Goal: Entertainment & Leisure: Consume media (video, audio)

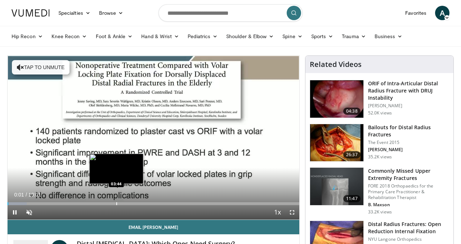
click at [116, 205] on video-js "**********" at bounding box center [154, 138] width 292 height 164
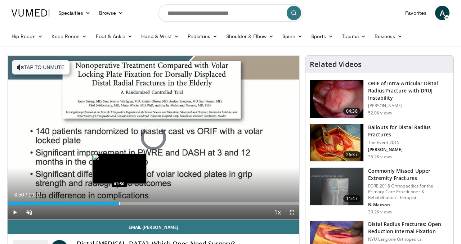
click at [119, 203] on div "Loaded : 6.59% 00:03 03:50" at bounding box center [154, 203] width 292 height 3
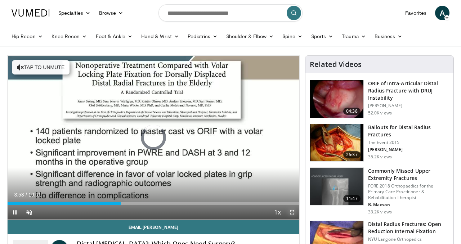
click at [293, 211] on span "Video Player" at bounding box center [292, 212] width 14 height 14
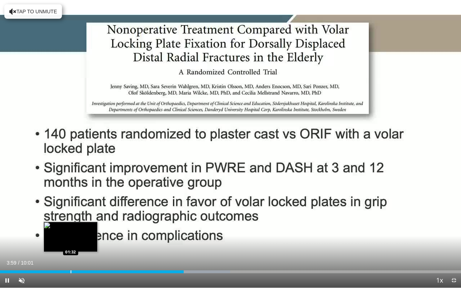
click at [71, 244] on div "Progress Bar" at bounding box center [71, 271] width 1 height 3
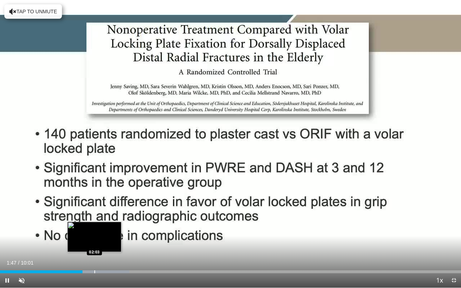
click at [94, 244] on div "Progress Bar" at bounding box center [94, 271] width 1 height 3
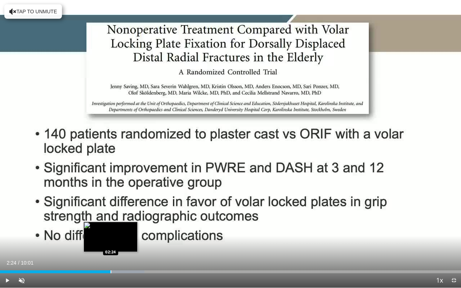
click at [111, 244] on div "Progress Bar" at bounding box center [111, 271] width 1 height 3
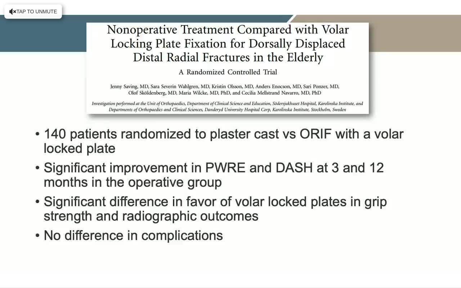
click at [123, 244] on div "10 seconds Tap to unmute" at bounding box center [230, 144] width 461 height 288
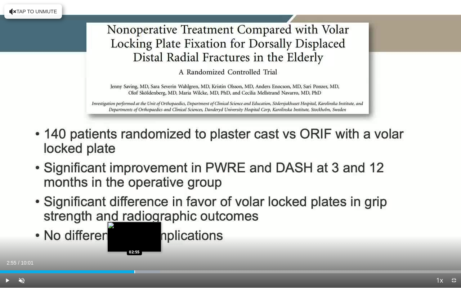
click at [134, 244] on div "Progress Bar" at bounding box center [134, 271] width 1 height 3
click at [143, 244] on div "Progress Bar" at bounding box center [143, 271] width 1 height 3
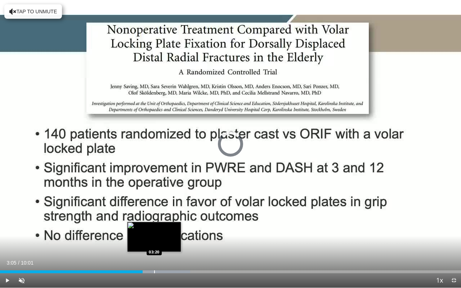
click at [154, 244] on div "Progress Bar" at bounding box center [154, 271] width 1 height 3
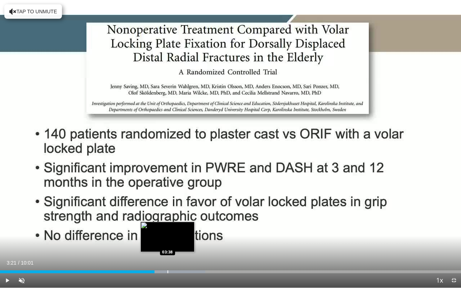
click at [167, 244] on div "Loaded : 44.55% 03:21 03:38" at bounding box center [230, 271] width 461 height 3
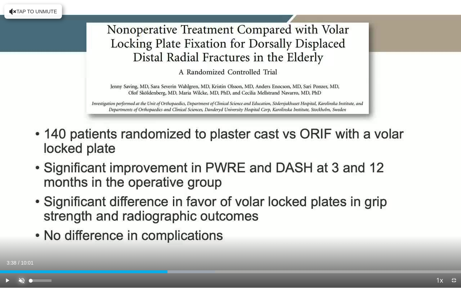
click at [23, 244] on span "Video Player" at bounding box center [21, 280] width 14 height 14
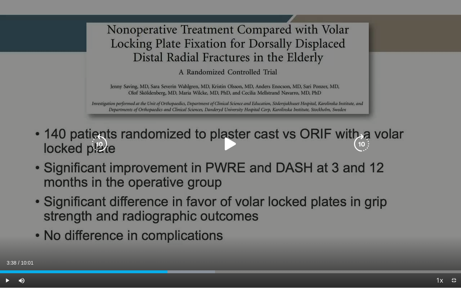
click at [226, 144] on icon "Video Player" at bounding box center [230, 144] width 20 height 20
click at [253, 244] on div "10 seconds Tap to unmute" at bounding box center [230, 144] width 461 height 288
click at [246, 244] on div "10 seconds Tap to unmute" at bounding box center [230, 144] width 461 height 288
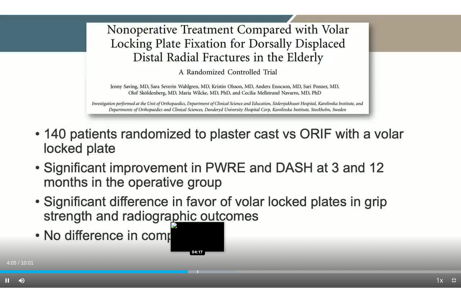
click at [197, 244] on div "Progress Bar" at bounding box center [197, 271] width 1 height 3
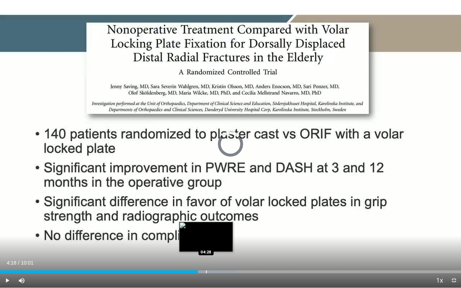
click at [206, 244] on div "Progress Bar" at bounding box center [206, 271] width 1 height 3
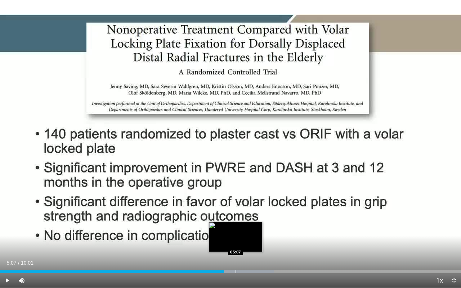
click at [235, 244] on div "Progress Bar" at bounding box center [235, 271] width 1 height 3
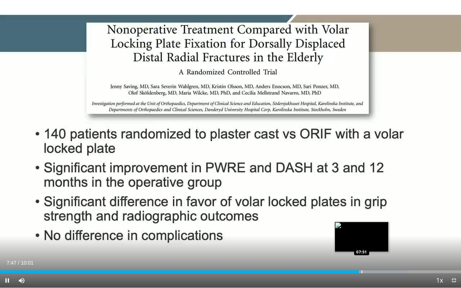
click at [361, 244] on div "Progress Bar" at bounding box center [361, 271] width 1 height 3
click at [365, 244] on div "Progress Bar" at bounding box center [365, 271] width 1 height 3
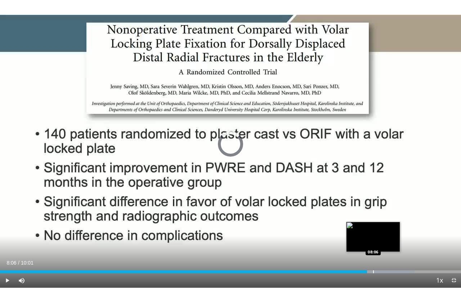
click at [373, 244] on div "Progress Bar" at bounding box center [373, 271] width 1 height 3
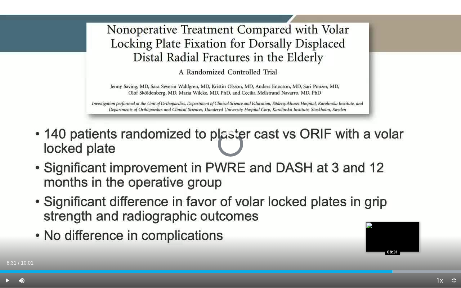
click at [392, 244] on div "Progress Bar" at bounding box center [392, 271] width 1 height 3
click at [382, 244] on div "Progress Bar" at bounding box center [382, 271] width 1 height 3
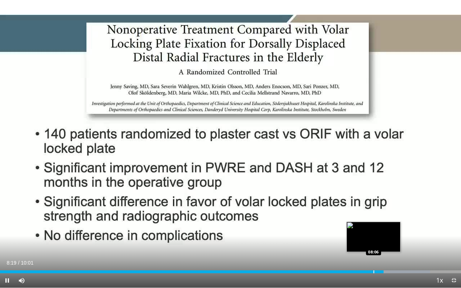
click at [373, 244] on video-js "**********" at bounding box center [230, 144] width 461 height 288
click at [375, 244] on video-js "**********" at bounding box center [230, 144] width 461 height 288
click at [372, 244] on div "Progress Bar" at bounding box center [372, 271] width 1 height 3
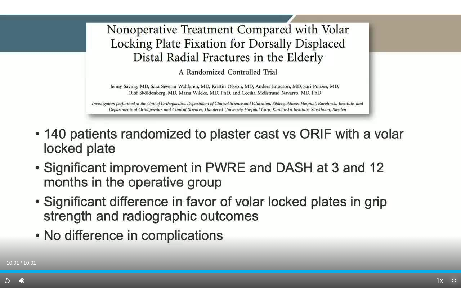
click at [453, 244] on span "Video Player" at bounding box center [453, 280] width 14 height 14
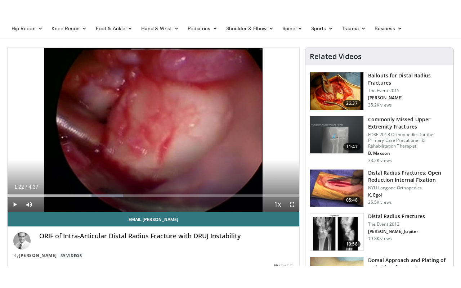
scroll to position [29, 0]
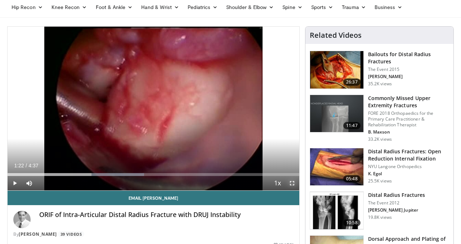
click at [291, 181] on span "Video Player" at bounding box center [292, 183] width 14 height 14
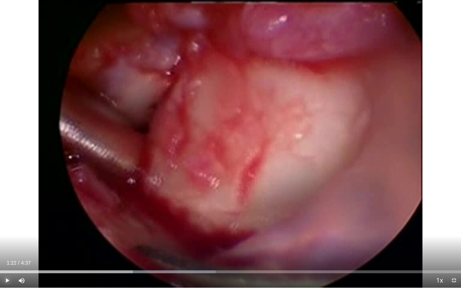
click at [9, 244] on span "Video Player" at bounding box center [7, 280] width 14 height 14
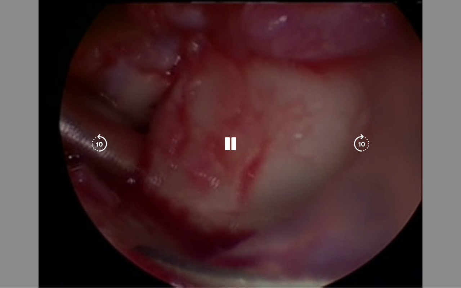
click at [8, 244] on video-js "**********" at bounding box center [230, 144] width 461 height 288
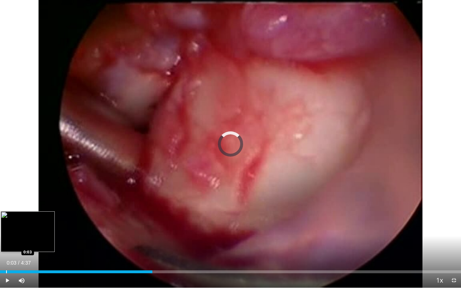
click at [6, 244] on div "Progress Bar" at bounding box center [6, 271] width 1 height 3
drag, startPoint x: 7, startPoint y: 271, endPoint x: 1, endPoint y: 271, distance: 5.8
click at [1, 244] on div "Progress Bar" at bounding box center [1, 271] width 1 height 3
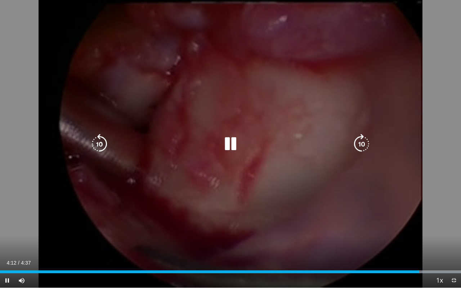
click at [448, 80] on div "10 seconds Tap to unmute" at bounding box center [230, 144] width 461 height 288
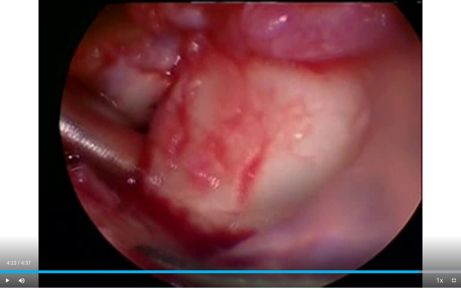
click at [448, 80] on div "10 seconds Tap to unmute" at bounding box center [230, 144] width 461 height 288
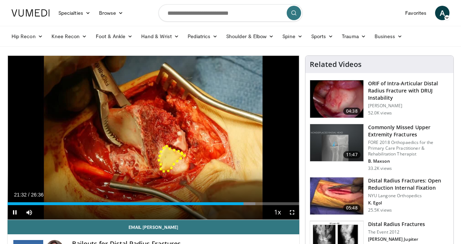
click at [292, 213] on video-js "**********" at bounding box center [154, 138] width 292 height 164
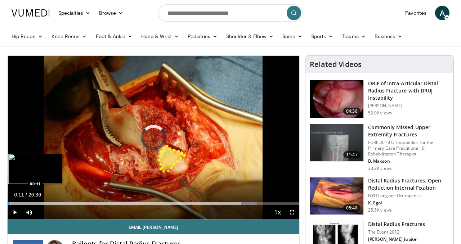
click at [10, 205] on div "Progress Bar" at bounding box center [10, 203] width 1 height 3
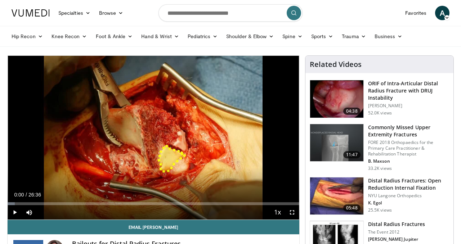
drag, startPoint x: 10, startPoint y: 205, endPoint x: 6, endPoint y: 204, distance: 4.0
click at [293, 213] on span "Video Player" at bounding box center [292, 212] width 14 height 14
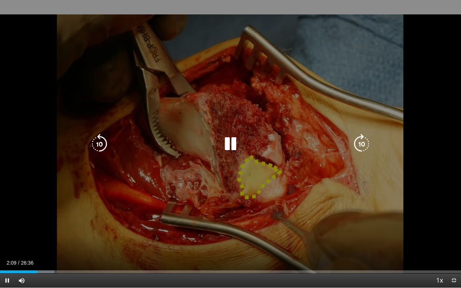
click at [426, 223] on div "10 seconds Tap to unmute" at bounding box center [230, 144] width 461 height 288
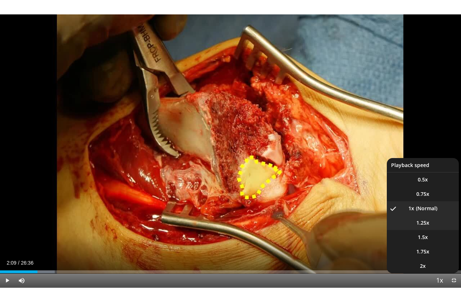
click at [426, 223] on span "1.25x" at bounding box center [422, 222] width 13 height 7
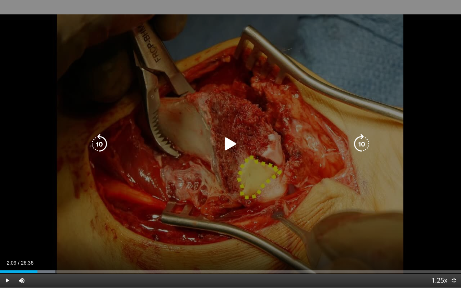
click at [237, 145] on icon "Video Player" at bounding box center [230, 144] width 20 height 20
click at [431, 200] on div "10 seconds Tap to unmute" at bounding box center [230, 144] width 461 height 288
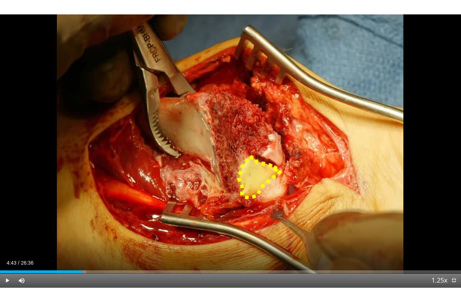
click at [82, 244] on div "Progress Bar" at bounding box center [82, 271] width 1 height 3
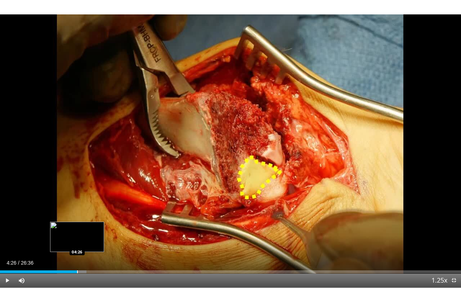
click at [77, 244] on div "Progress Bar" at bounding box center [77, 271] width 1 height 3
click at [81, 244] on div "Progress Bar" at bounding box center [81, 271] width 1 height 3
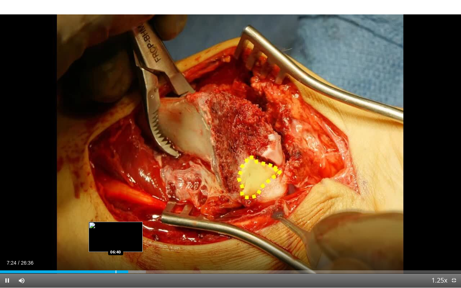
click at [116, 244] on div "Progress Bar" at bounding box center [116, 271] width 1 height 3
click at [119, 244] on div "Progress Bar" at bounding box center [119, 271] width 1 height 3
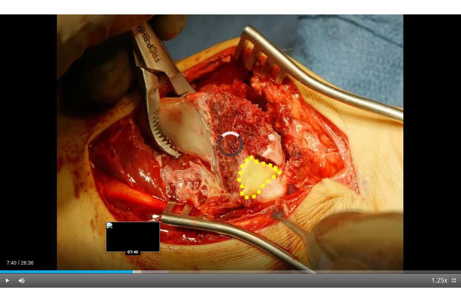
click at [133, 244] on div "Progress Bar" at bounding box center [133, 271] width 1 height 3
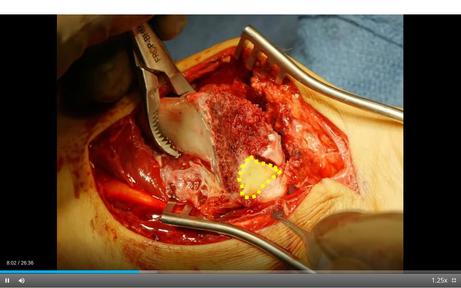
click at [133, 244] on div "Current Time 8:02 / Duration 26:36 Pause Skip Backward Skip Forward Mute 0% Loa…" at bounding box center [230, 280] width 461 height 14
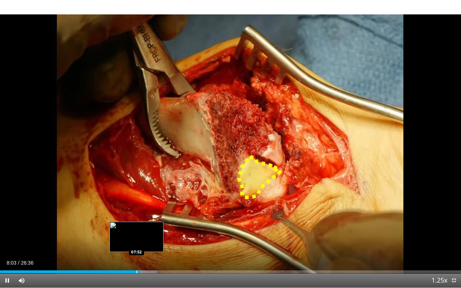
click at [136, 244] on div "Progress Bar" at bounding box center [136, 271] width 1 height 3
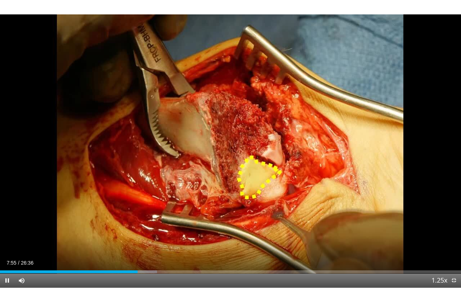
click at [131, 244] on div "Current Time 7:55 / Duration 26:36 Pause Skip Backward Skip Forward Mute 0% Loa…" at bounding box center [230, 280] width 461 height 14
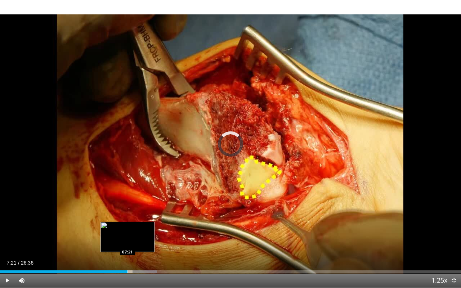
click at [127, 244] on div "Progress Bar" at bounding box center [127, 271] width 1 height 3
click at [131, 244] on div "Progress Bar" at bounding box center [131, 271] width 1 height 3
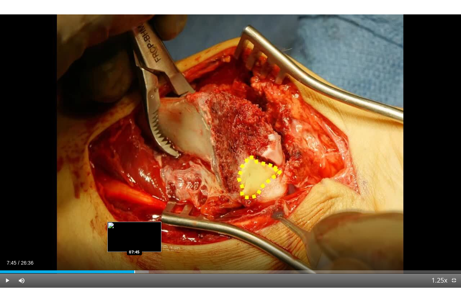
click at [134, 244] on div "Progress Bar" at bounding box center [134, 271] width 1 height 3
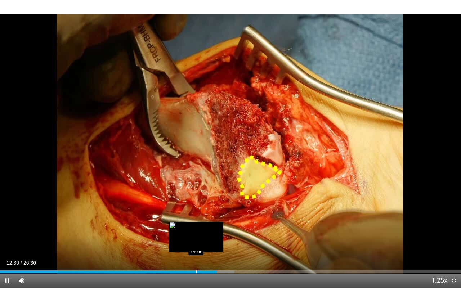
click at [196, 244] on div "Progress Bar" at bounding box center [196, 271] width 1 height 3
click at [205, 244] on div "Progress Bar" at bounding box center [205, 271] width 1 height 3
click at [206, 244] on video-js "**********" at bounding box center [230, 144] width 461 height 288
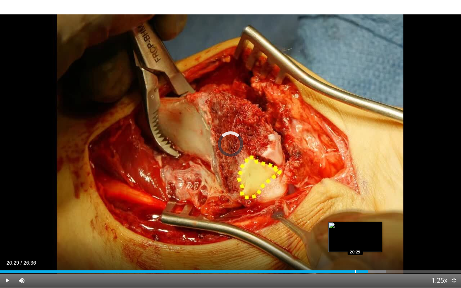
click at [355, 244] on div "Progress Bar" at bounding box center [355, 271] width 1 height 3
click at [344, 244] on div "Progress Bar" at bounding box center [344, 271] width 1 height 3
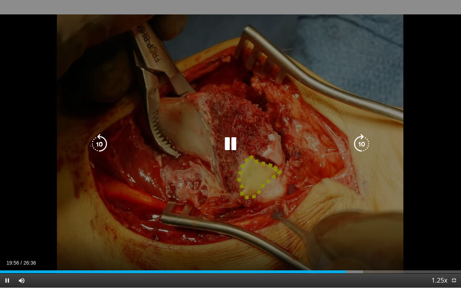
click at [338, 211] on div "10 seconds Tap to unmute" at bounding box center [230, 144] width 461 height 288
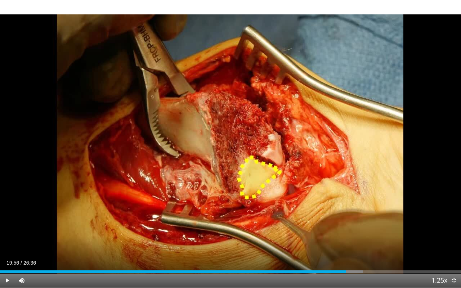
click at [338, 211] on div "10 seconds Tap to unmute" at bounding box center [230, 144] width 461 height 288
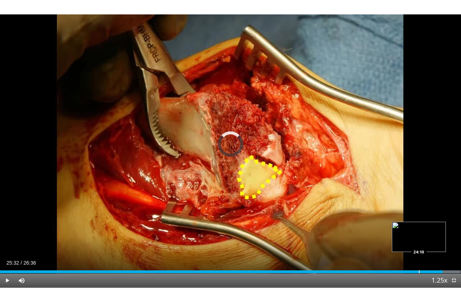
click at [419, 244] on div "Progress Bar" at bounding box center [419, 271] width 1 height 3
click at [423, 244] on div "Progress Bar" at bounding box center [423, 271] width 1 height 3
click at [427, 244] on div "Progress Bar" at bounding box center [427, 271] width 1 height 3
click at [432, 244] on div "Progress Bar" at bounding box center [432, 271] width 1 height 3
click at [427, 244] on div "Progress Bar" at bounding box center [427, 271] width 1 height 3
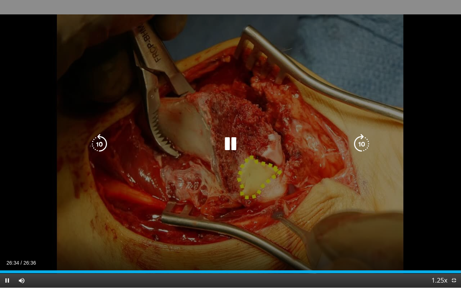
click at [455, 113] on div "10 seconds Tap to unmute" at bounding box center [230, 144] width 461 height 288
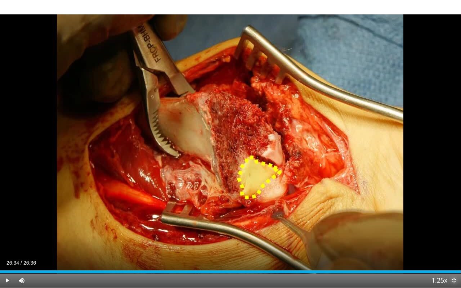
click at [452, 244] on span "Video Player" at bounding box center [453, 280] width 14 height 14
